Goal: Information Seeking & Learning: Compare options

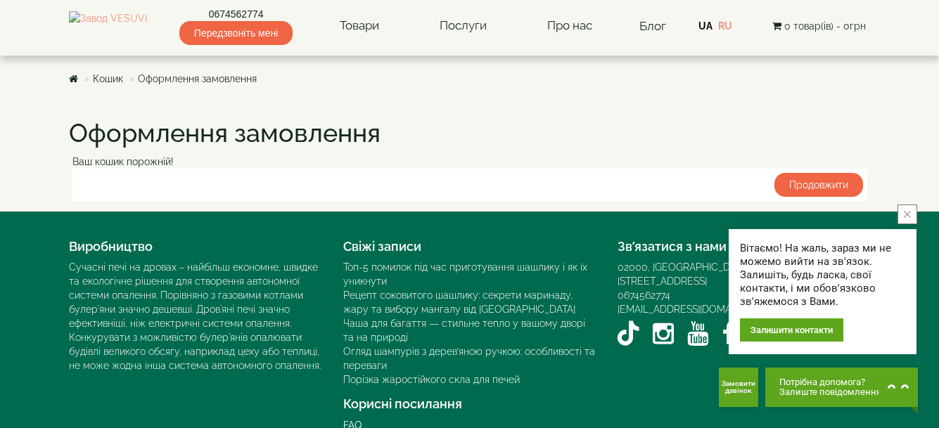
click at [907, 212] on icon "close button" at bounding box center [907, 214] width 7 height 7
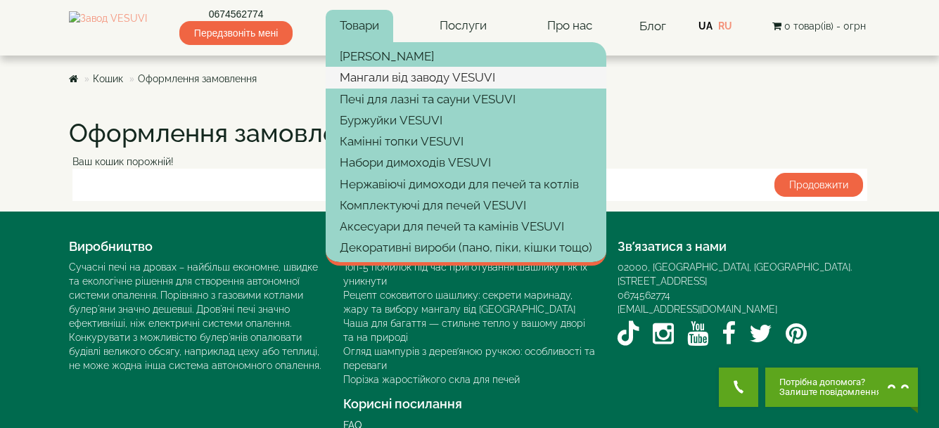
click at [397, 77] on link "Мангали від заводу VESUVI" at bounding box center [466, 77] width 281 height 21
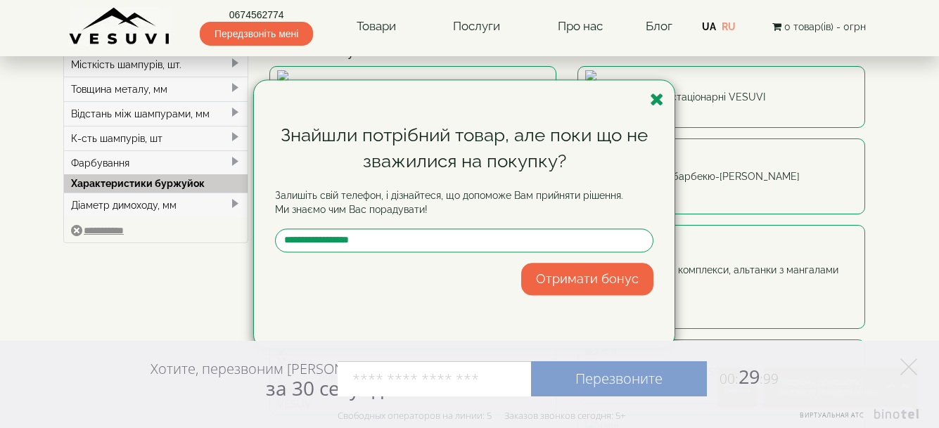
scroll to position [70, 0]
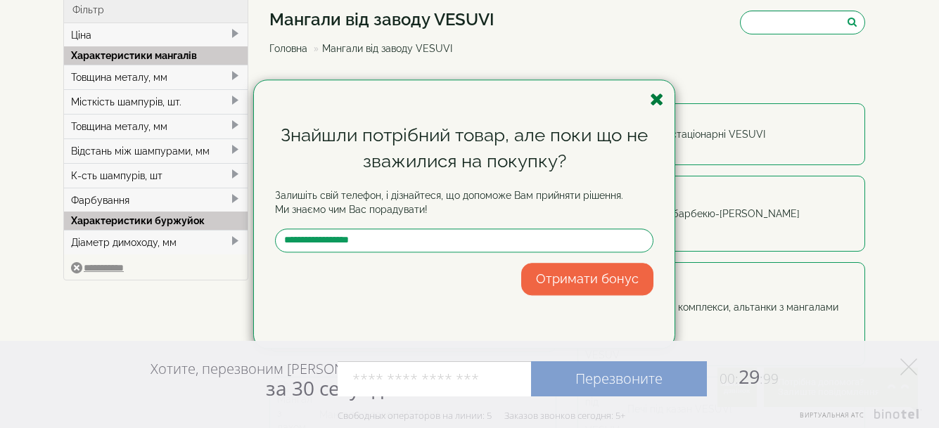
click at [656, 99] on icon "button" at bounding box center [657, 100] width 14 height 18
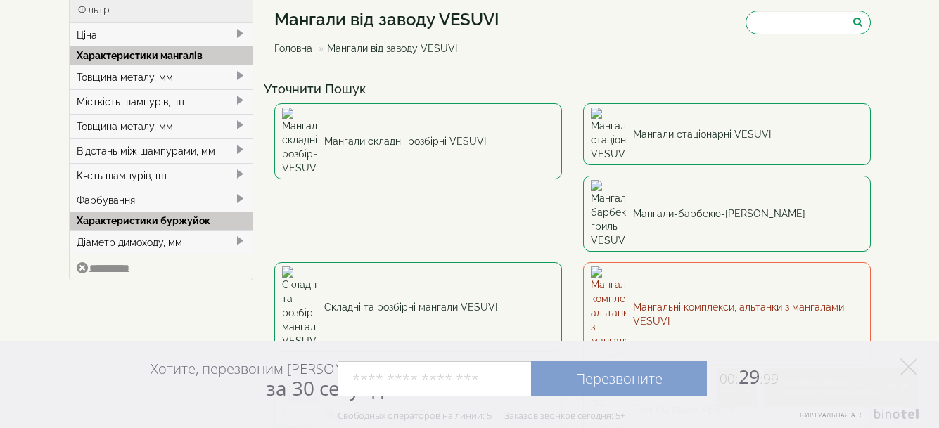
click at [583, 262] on link "Мангальні комплекси, альтанки з мангалами VESUVI" at bounding box center [727, 314] width 288 height 104
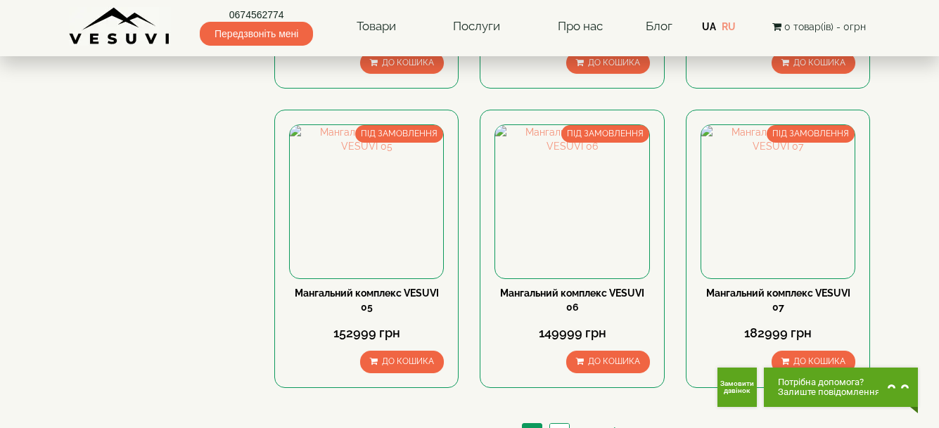
scroll to position [1337, 0]
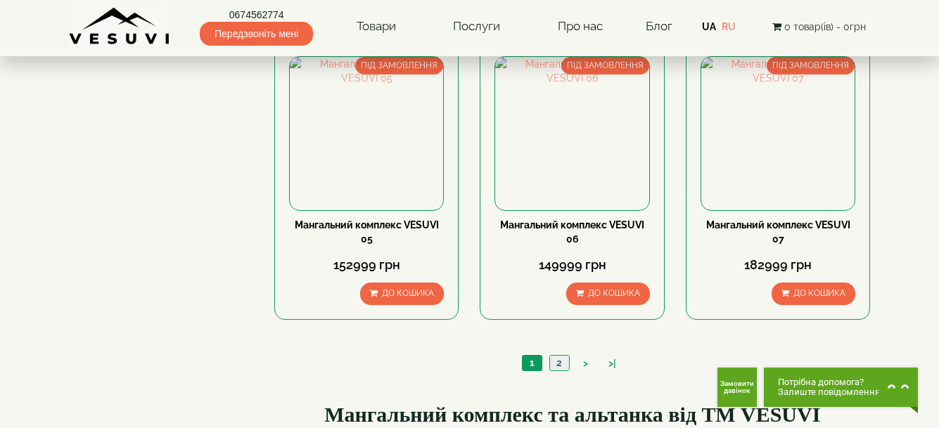
click at [561, 366] on link "2" at bounding box center [559, 363] width 20 height 15
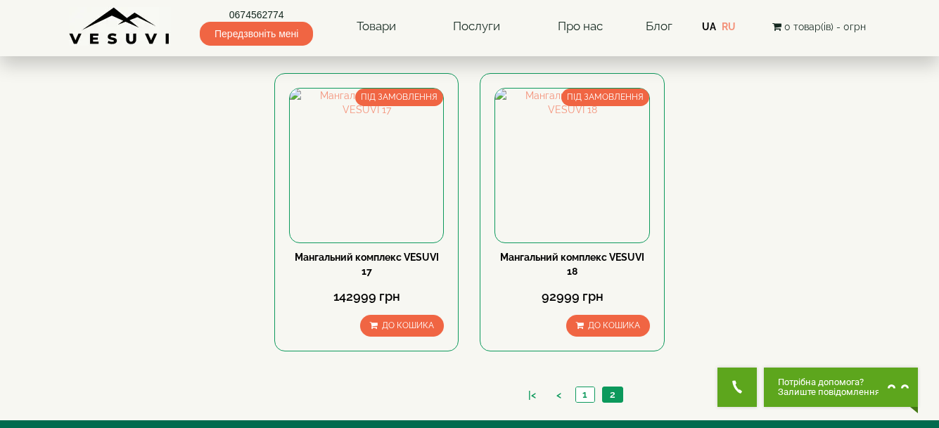
scroll to position [1126, 0]
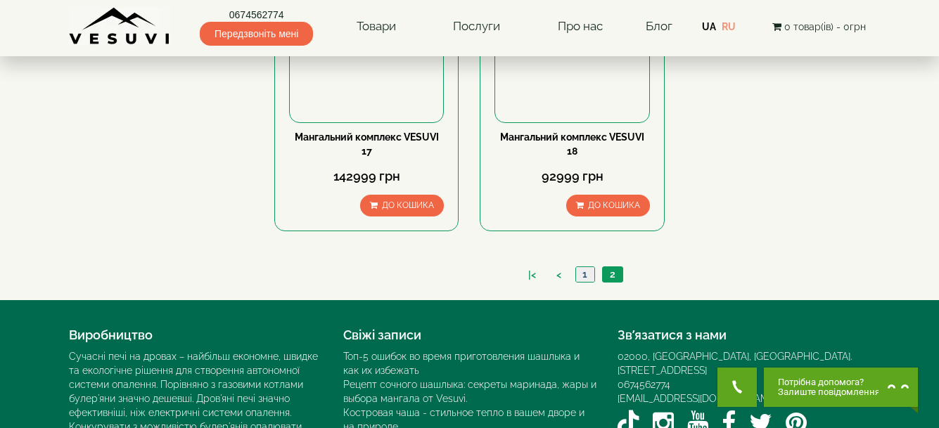
click at [581, 276] on link "1" at bounding box center [584, 274] width 19 height 15
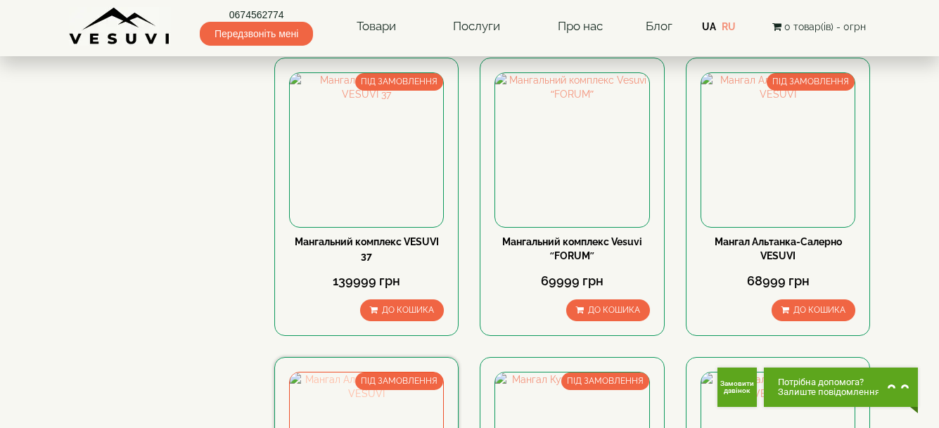
scroll to position [211, 0]
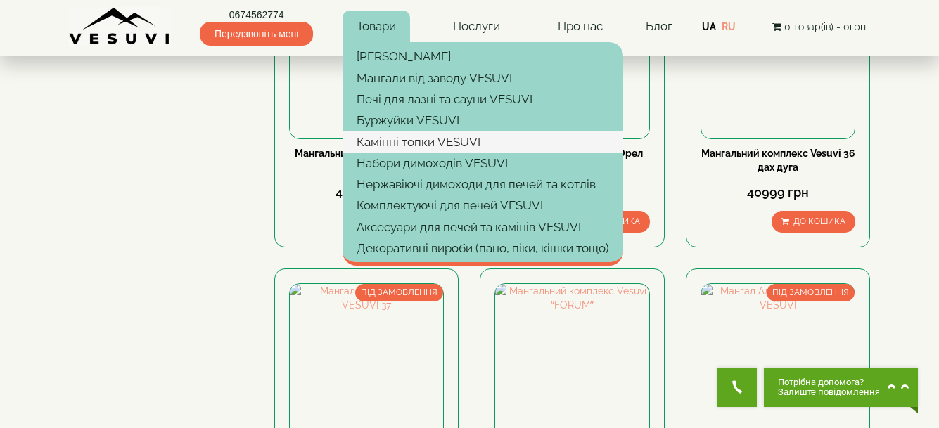
click at [459, 144] on link "Камінні топки VESUVI" at bounding box center [483, 142] width 281 height 21
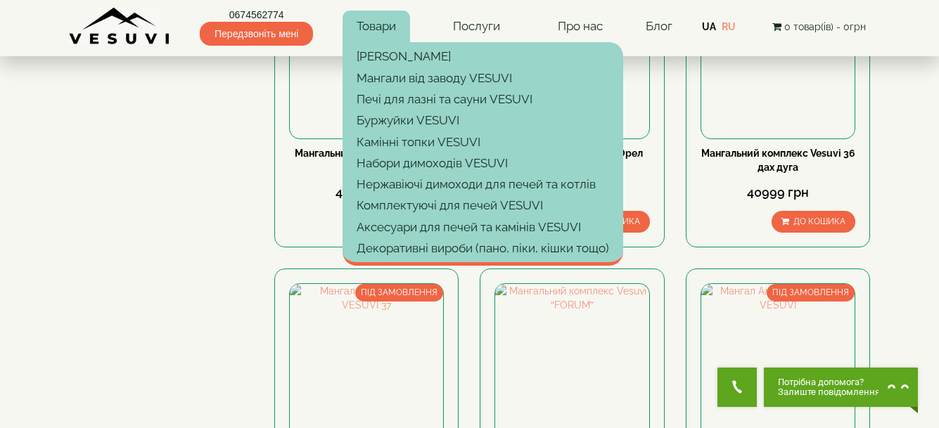
click at [366, 29] on link "Товари" at bounding box center [377, 27] width 68 height 32
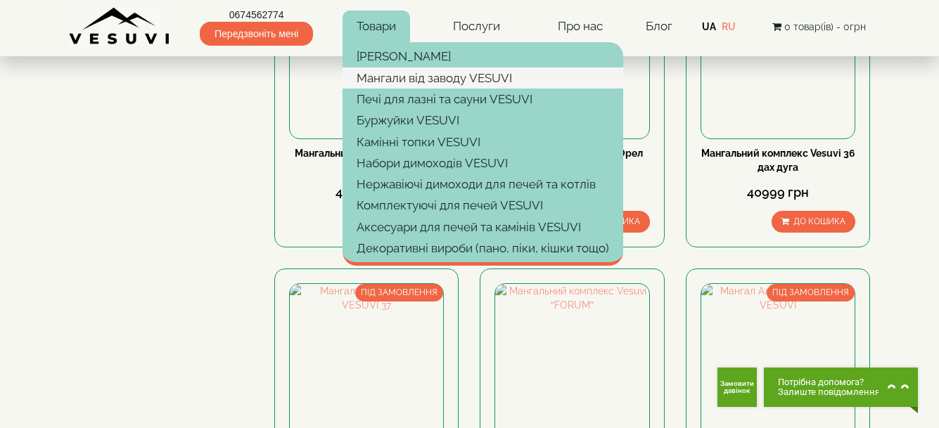
click at [460, 79] on link "Мангали від заводу VESUVI" at bounding box center [483, 78] width 281 height 21
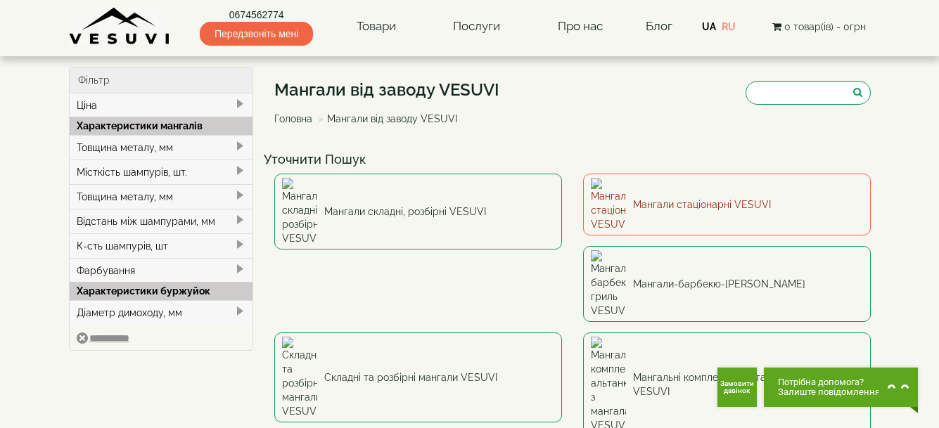
click at [706, 196] on link "Мангали стаціонарні VESUVI" at bounding box center [727, 205] width 288 height 62
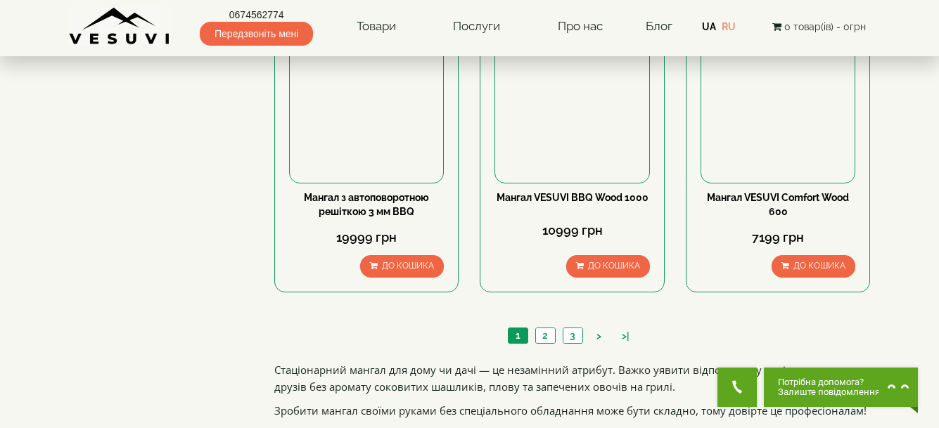
scroll to position [1196, 0]
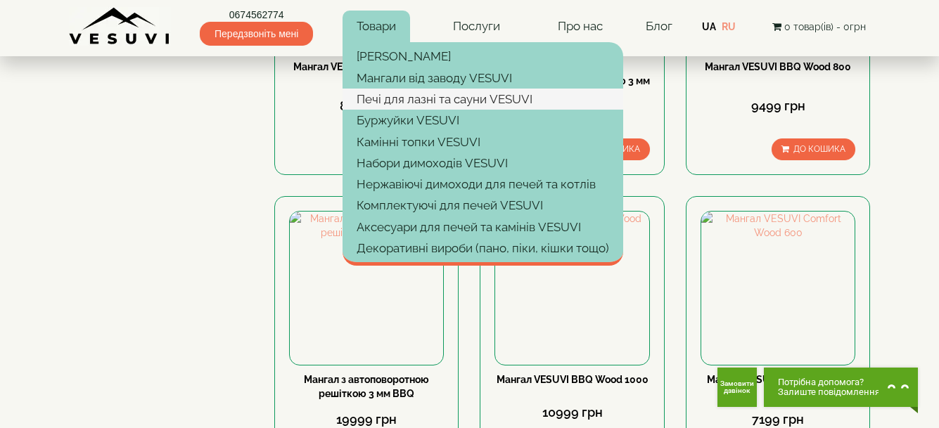
click at [393, 101] on link "Печі для лазні та сауни VESUVI" at bounding box center [483, 99] width 281 height 21
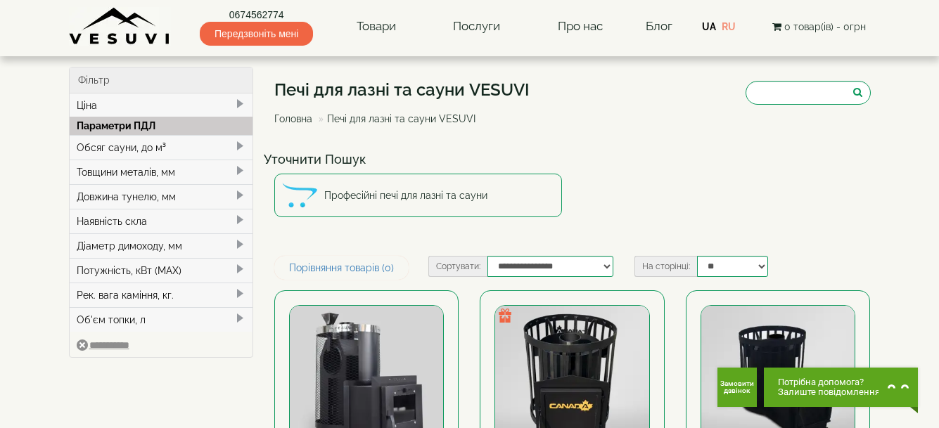
click at [151, 144] on div "Обсяг сауни, до м³" at bounding box center [162, 147] width 184 height 25
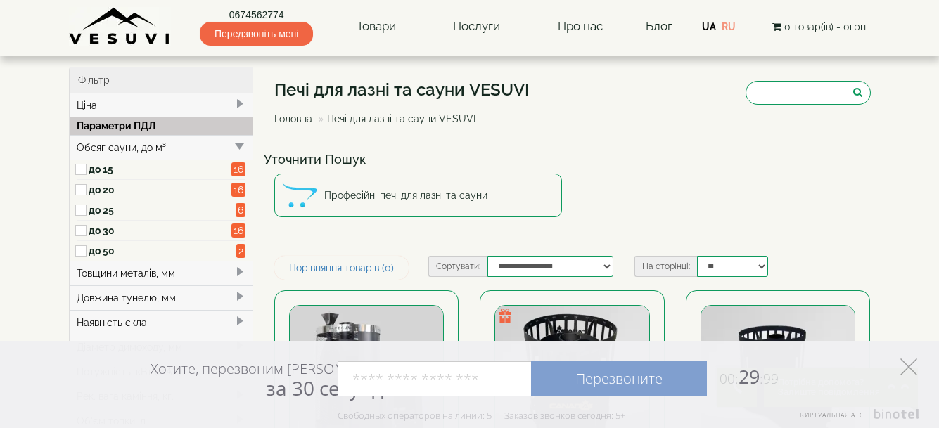
click at [909, 369] on icon "Элемент управления" at bounding box center [908, 367] width 17 height 17
